Goal: Task Accomplishment & Management: Manage account settings

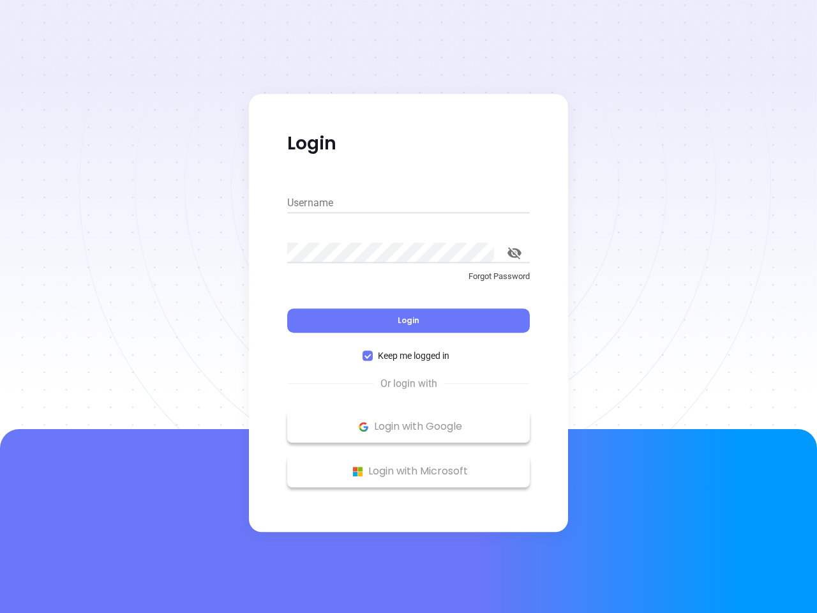
click at [408, 306] on div "Login" at bounding box center [408, 313] width 242 height 40
click at [408, 203] on input "Username" at bounding box center [408, 203] width 242 height 20
click at [514, 253] on icon "toggle password visibility" at bounding box center [514, 253] width 14 height 12
click at [408, 320] on span "Login" at bounding box center [409, 320] width 22 height 11
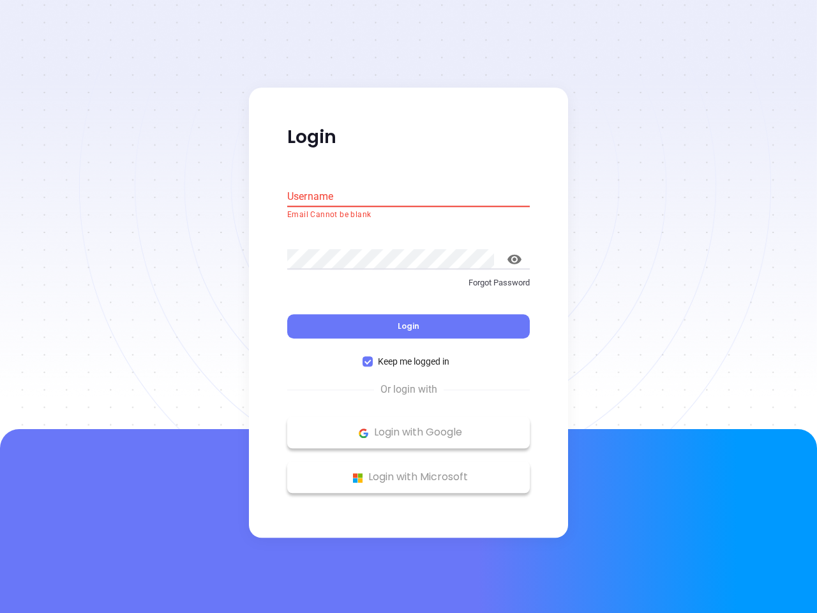
click at [408, 355] on span "Keep me logged in" at bounding box center [414, 362] width 82 height 14
click at [373, 357] on input "Keep me logged in" at bounding box center [367, 362] width 10 height 10
checkbox input "false"
click at [408, 426] on p "Login with Google" at bounding box center [409, 432] width 230 height 19
click at [408, 471] on p "Login with Microsoft" at bounding box center [409, 477] width 230 height 19
